Goal: Find specific page/section: Find specific page/section

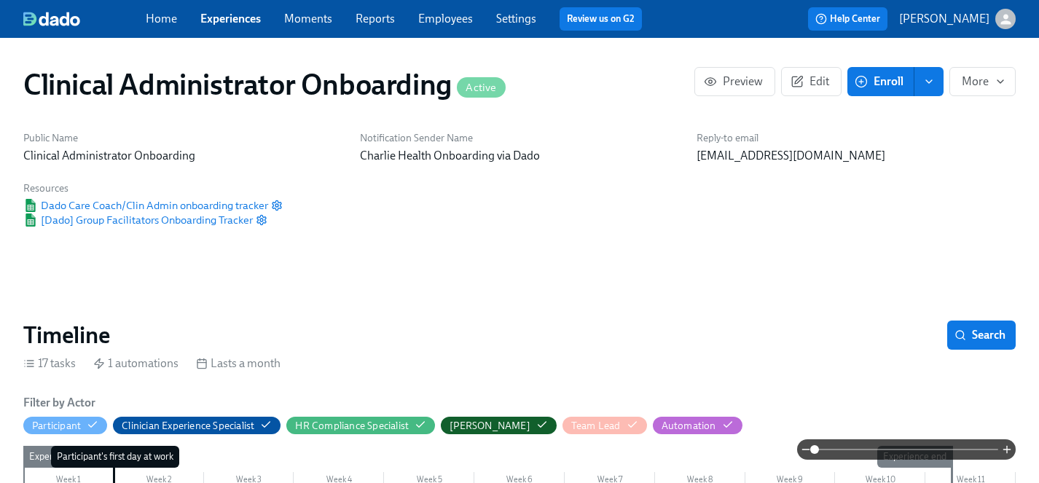
click at [238, 17] on link "Experiences" at bounding box center [230, 19] width 60 height 14
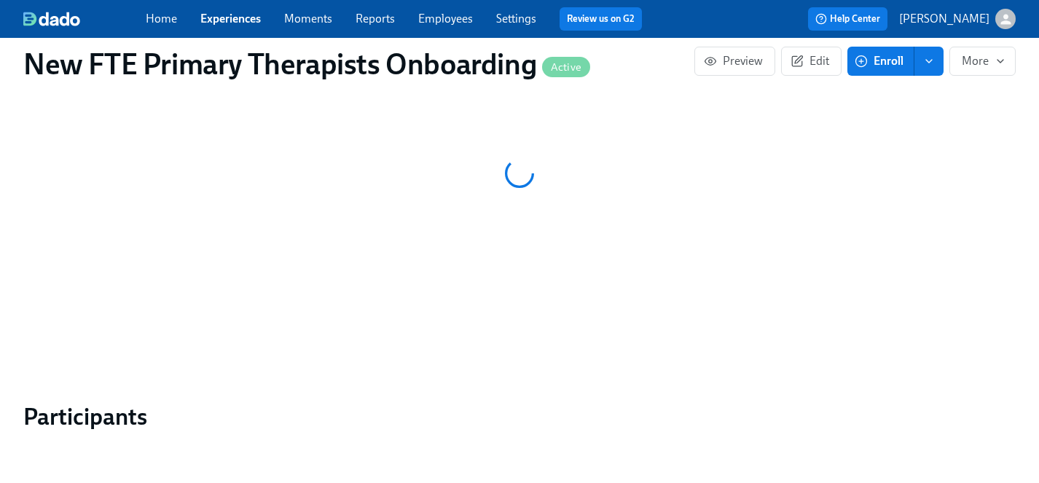
scroll to position [1202, 0]
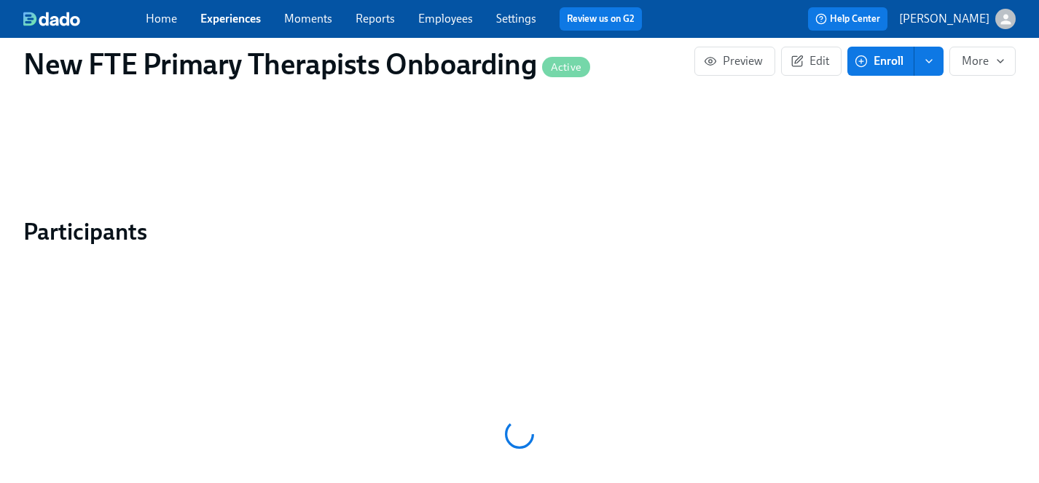
click at [632, 338] on div at bounding box center [519, 434] width 992 height 364
